Goal: Information Seeking & Learning: Learn about a topic

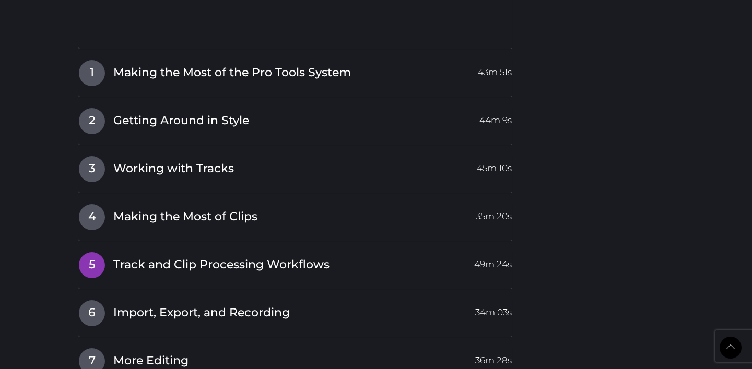
scroll to position [1377, 0]
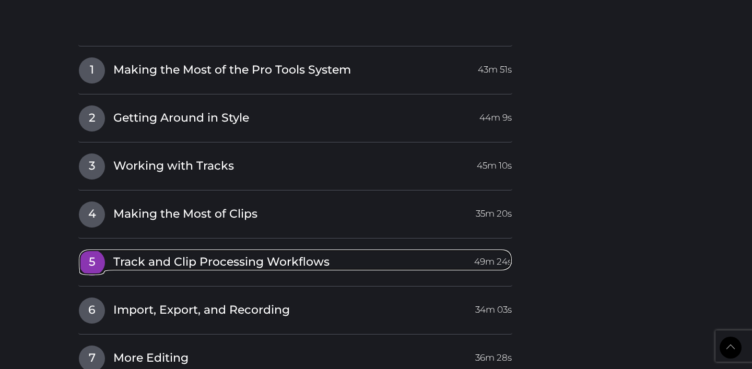
click at [107, 249] on link "5 Track and Clip Processing Workflows 49m 24s" at bounding box center [295, 260] width 434 height 22
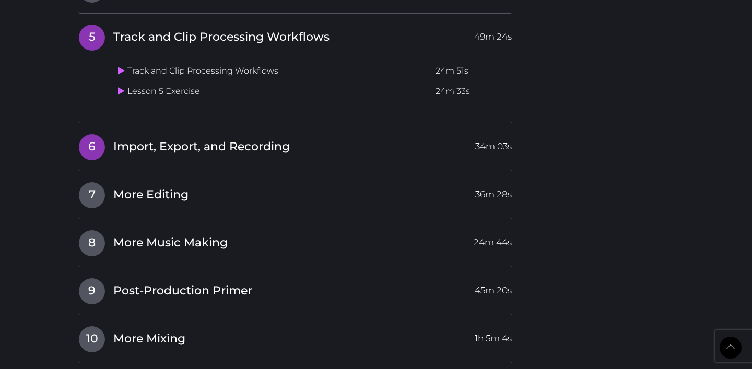
scroll to position [1362, 0]
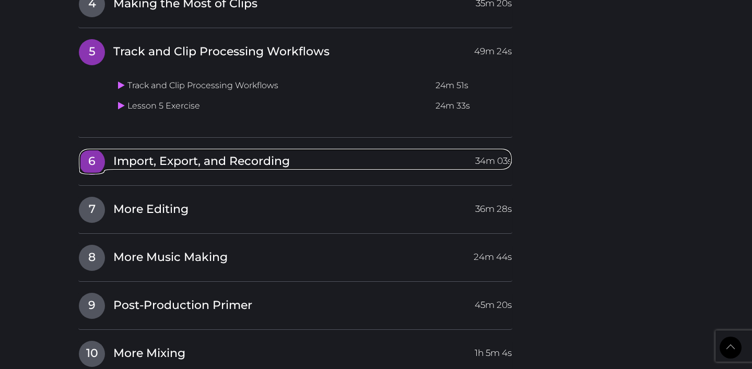
click at [157, 154] on span "Import, Export, and Recording" at bounding box center [201, 162] width 176 height 16
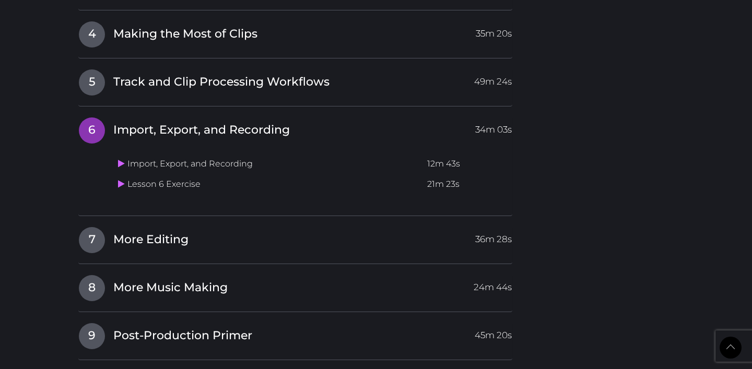
scroll to position [1316, 0]
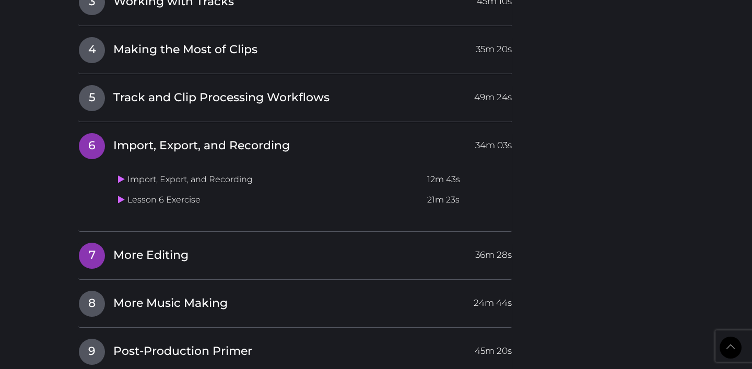
click at [115, 242] on h4 "7 More Editing 36m 28s" at bounding box center [295, 255] width 434 height 27
click at [93, 243] on span "7" at bounding box center [92, 256] width 26 height 26
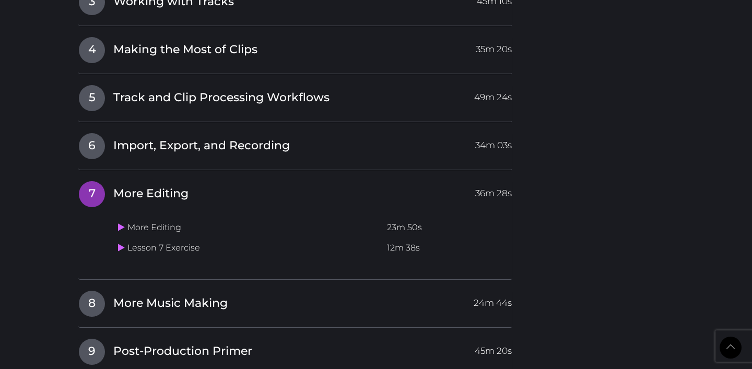
scroll to position [1287, 0]
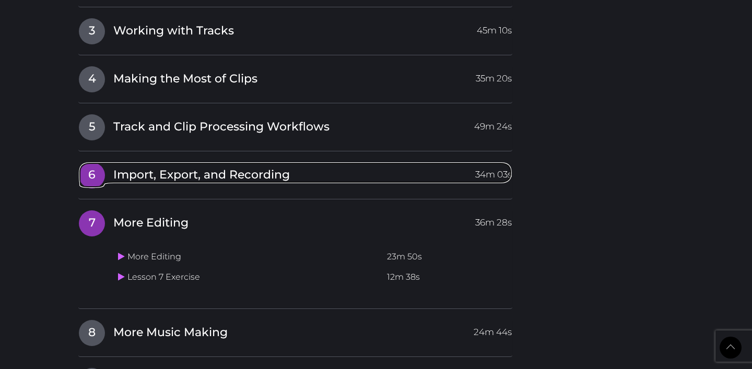
click at [95, 162] on span "6" at bounding box center [92, 175] width 26 height 26
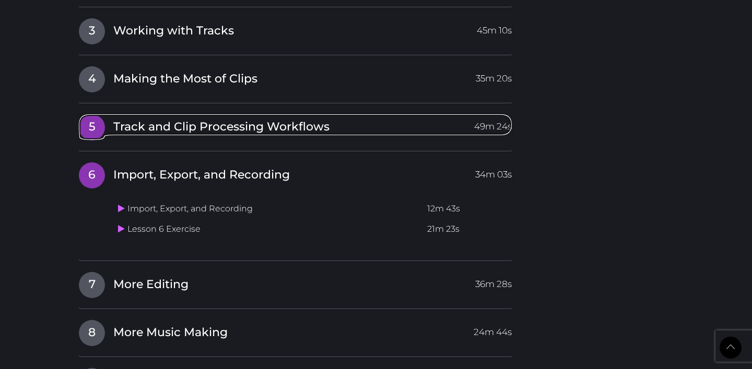
click at [91, 114] on span "5" at bounding box center [92, 127] width 26 height 26
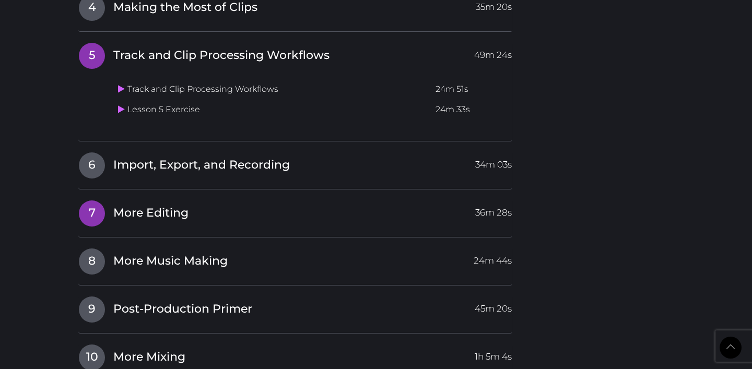
scroll to position [1359, 0]
click at [148, 99] on td "Lesson 5 Exercise" at bounding box center [272, 109] width 317 height 20
click at [138, 99] on td "Lesson 5 Exercise" at bounding box center [272, 109] width 317 height 20
click at [126, 104] on link at bounding box center [122, 109] width 9 height 10
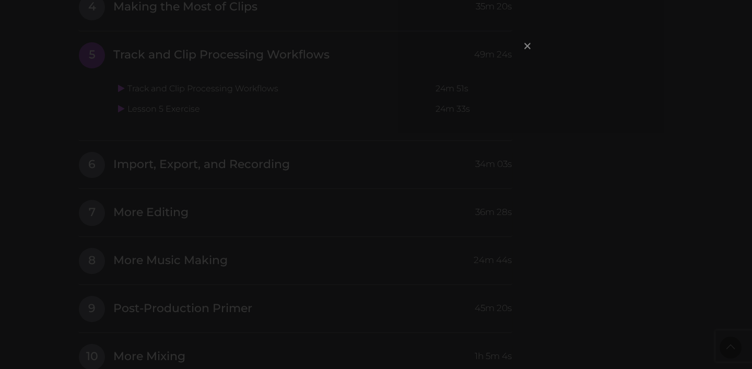
click at [525, 46] on span "×" at bounding box center [527, 45] width 10 height 22
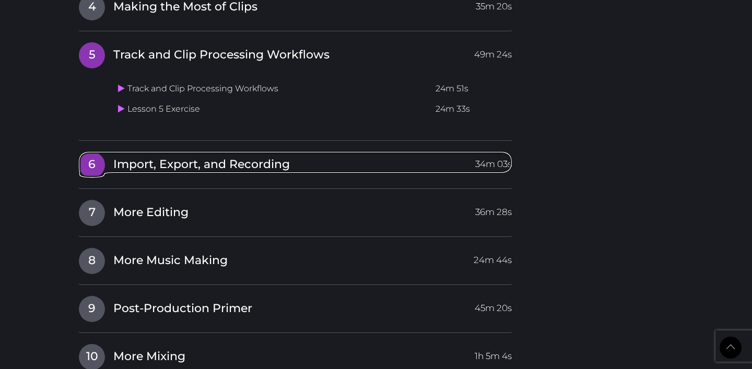
click at [101, 152] on span "6" at bounding box center [92, 165] width 26 height 26
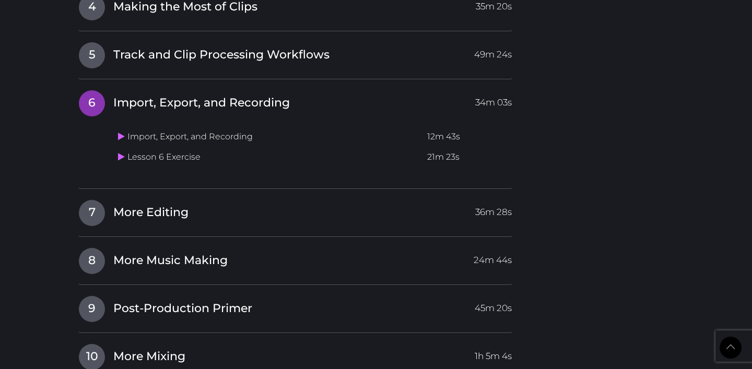
click at [160, 127] on td "Import, Export, and Recording" at bounding box center [268, 137] width 309 height 20
click at [124, 132] on link at bounding box center [122, 137] width 9 height 10
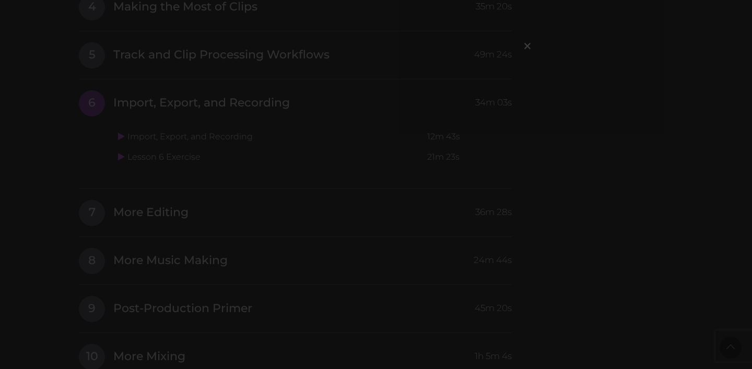
click at [580, 111] on div "×" at bounding box center [376, 184] width 752 height 369
